Goal: Task Accomplishment & Management: Manage account settings

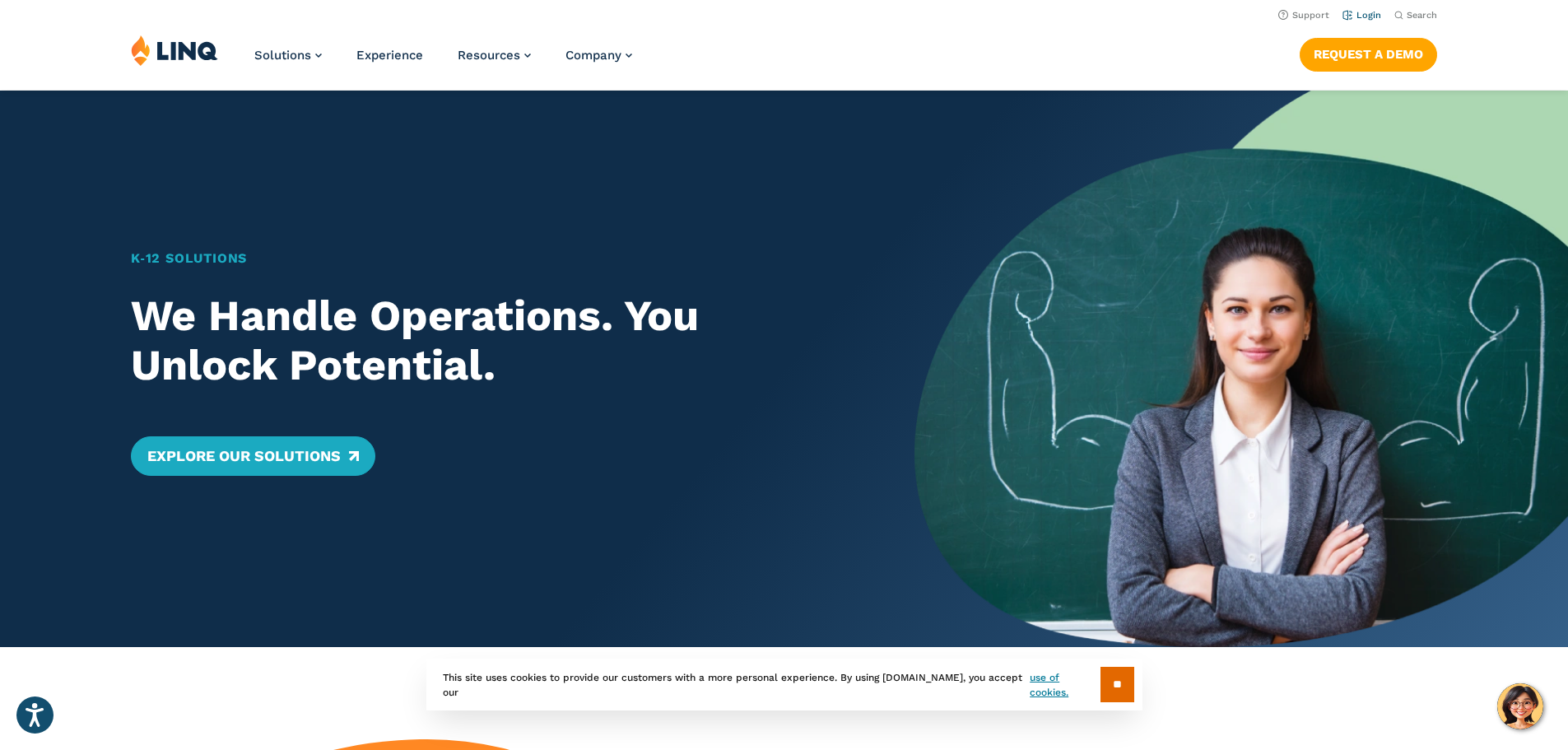
click at [1365, 15] on link "Login" at bounding box center [1361, 15] width 38 height 11
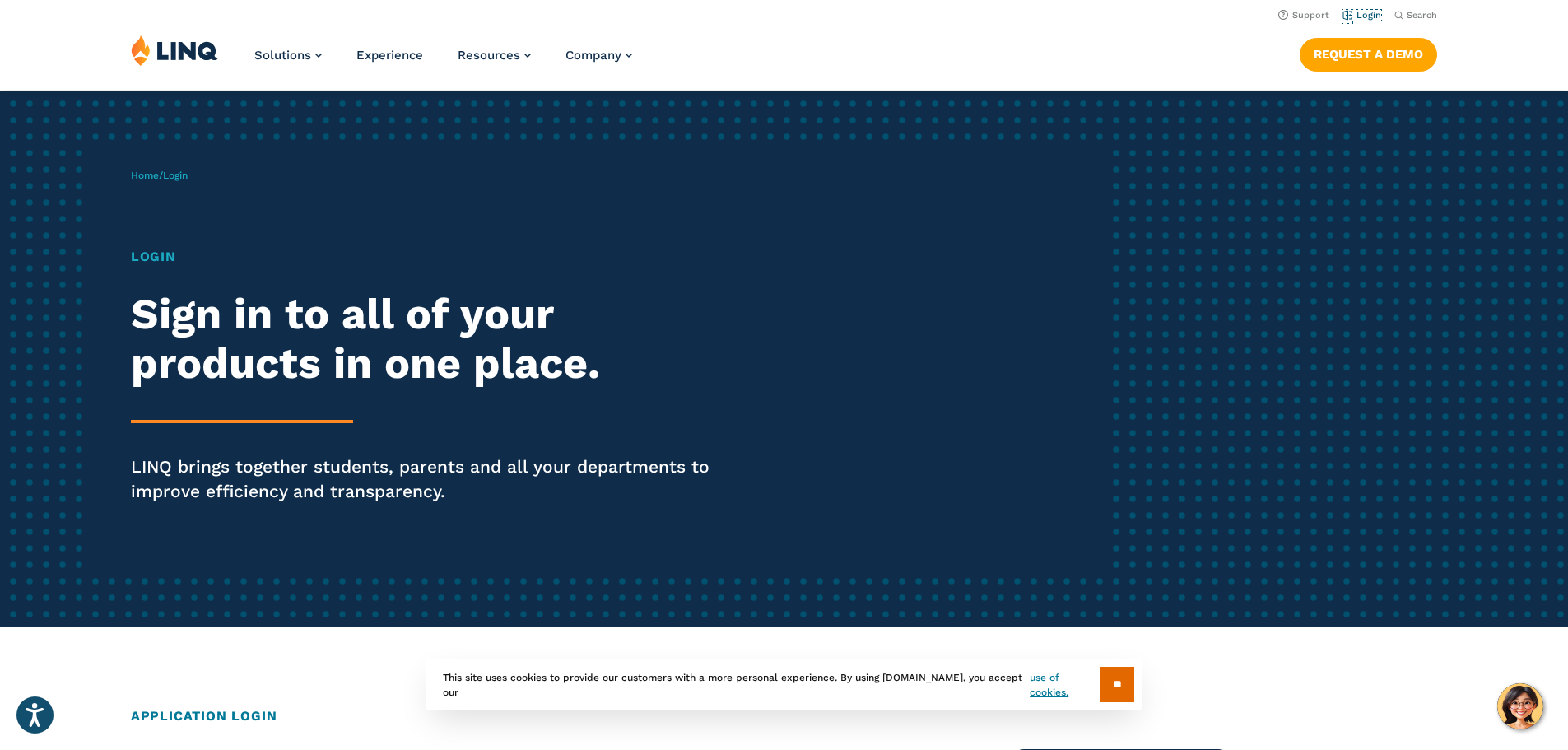
click at [1364, 15] on link "Login" at bounding box center [1361, 15] width 38 height 11
click at [188, 184] on div "Home / Login Login Sign in to all of your products in one place. LINQ brings to…" at bounding box center [621, 358] width 980 height 421
click at [157, 251] on h1 "Login" at bounding box center [433, 256] width 604 height 20
